Goal: Navigation & Orientation: Find specific page/section

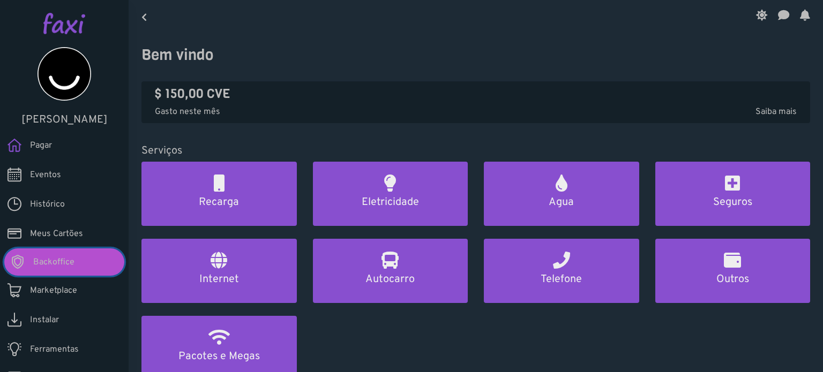
click at [79, 257] on link "Backoffice" at bounding box center [64, 261] width 120 height 27
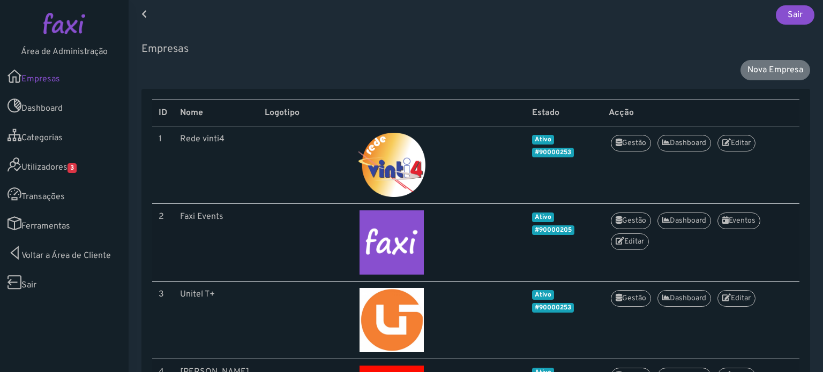
click at [46, 169] on link "Utilizadores 3" at bounding box center [64, 164] width 129 height 29
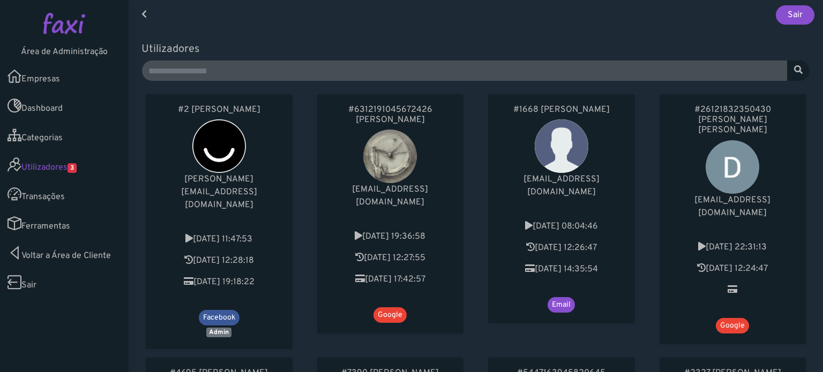
click at [465, 236] on div "#6312191045672426 [PERSON_NAME] [EMAIL_ADDRESS][DOMAIN_NAME] [DATE] 19:36:58 [D…" at bounding box center [390, 221] width 171 height 263
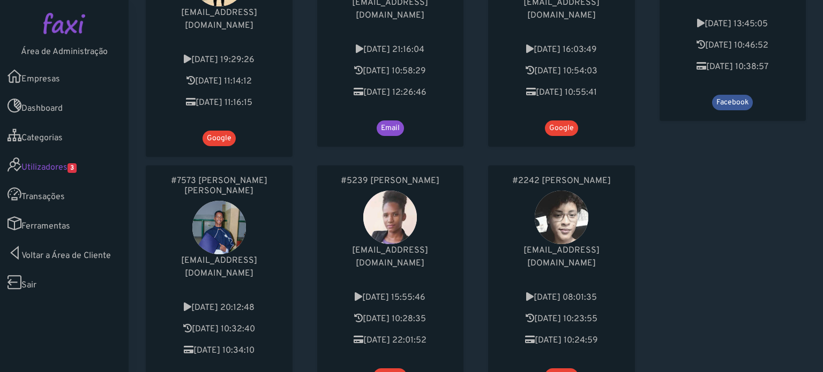
scroll to position [741, 0]
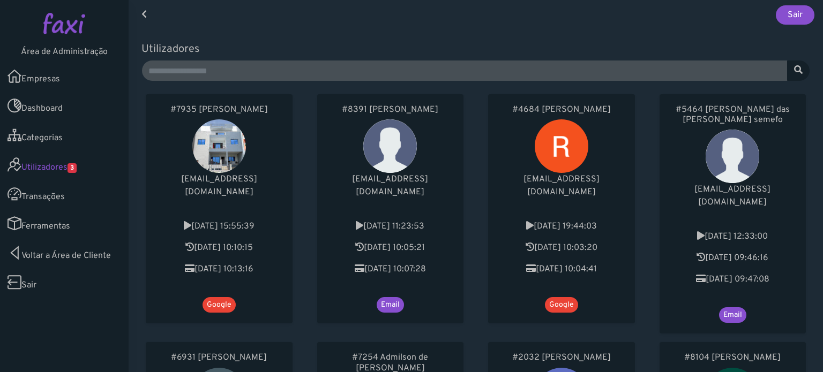
click at [293, 149] on div "#7935 Osvaldo Tavares loisapartamentos@gmail.com 2025-01-21 15:55:39 2025-08-31…" at bounding box center [218, 214] width 171 height 248
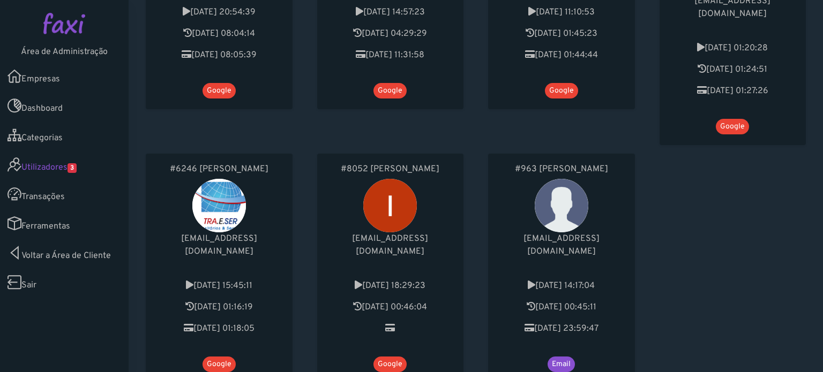
scroll to position [773, 0]
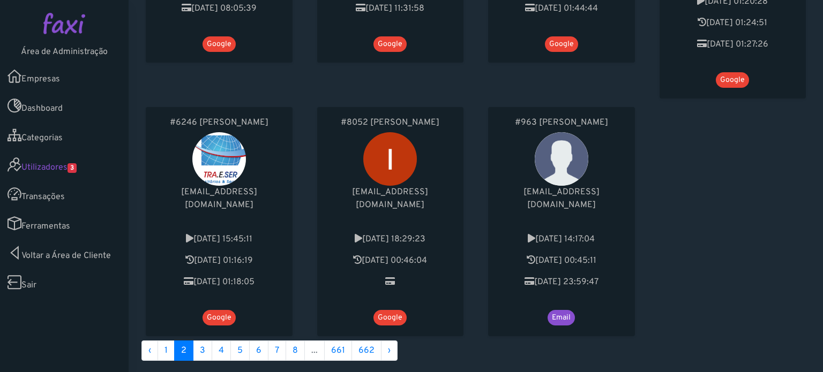
click at [36, 80] on link "Empresas" at bounding box center [64, 76] width 129 height 29
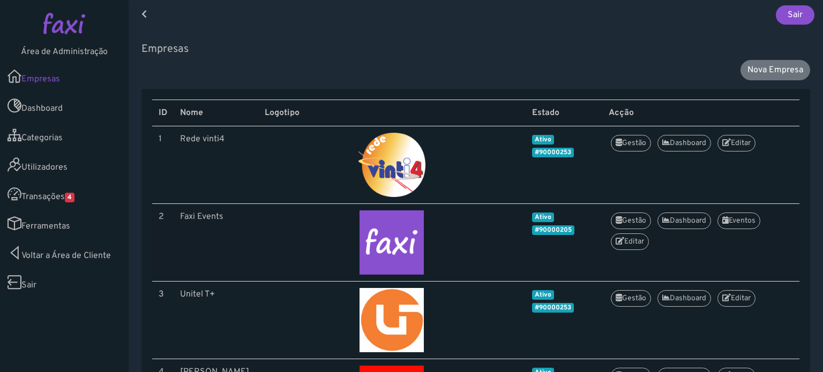
click at [66, 169] on link "Utilizadores" at bounding box center [64, 164] width 129 height 29
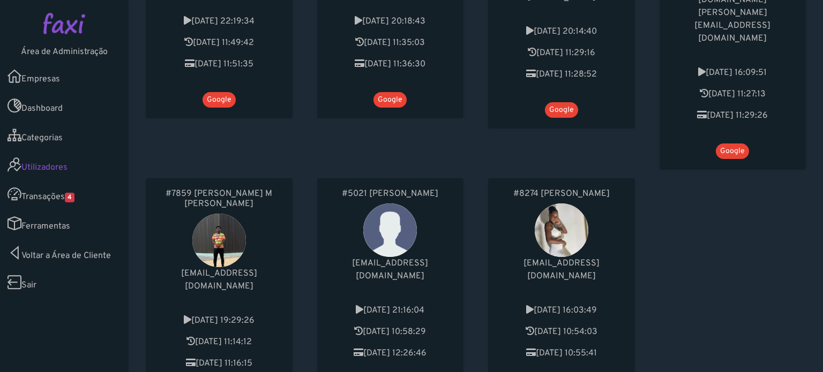
scroll to position [727, 0]
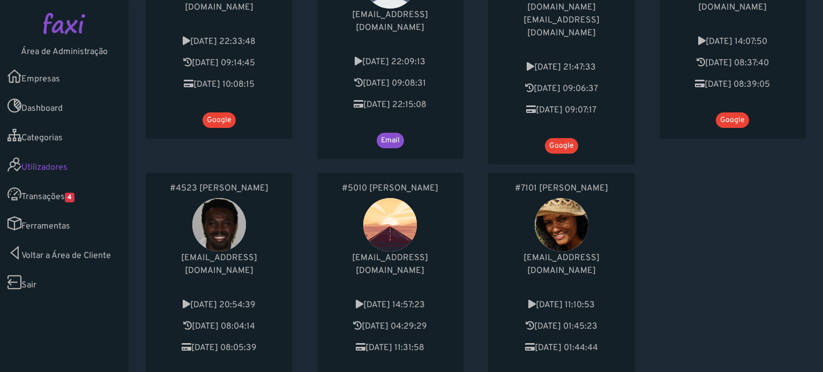
scroll to position [692, 0]
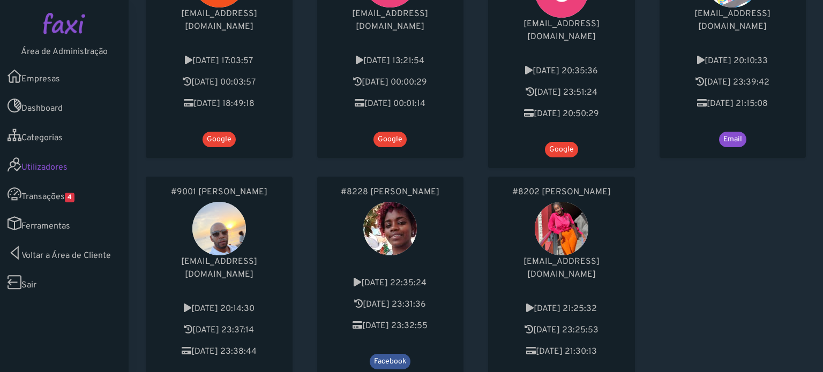
scroll to position [710, 0]
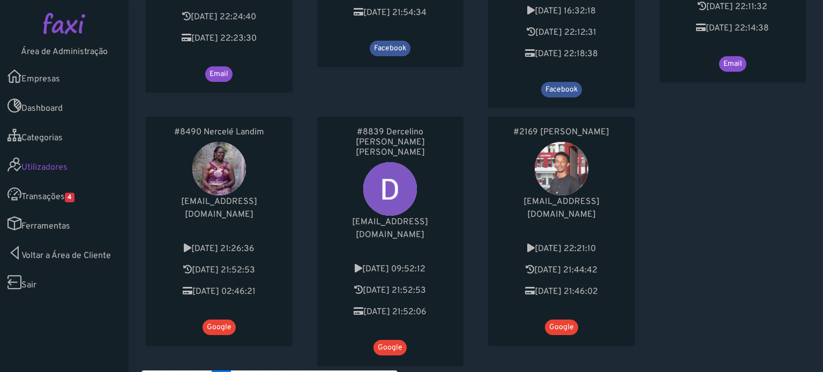
scroll to position [724, 0]
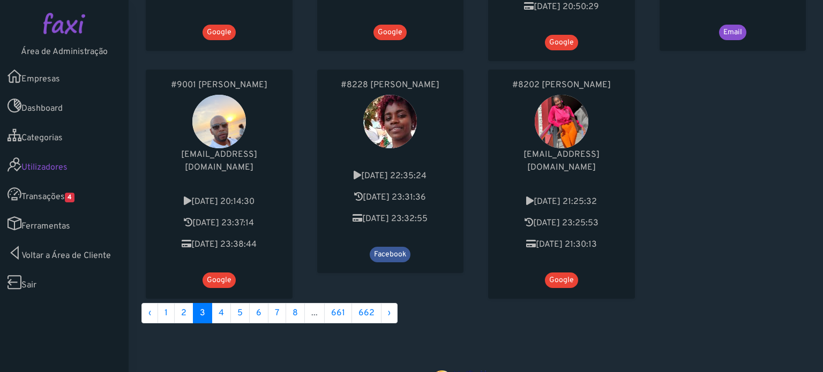
scroll to position [837, 0]
